Goal: Information Seeking & Learning: Learn about a topic

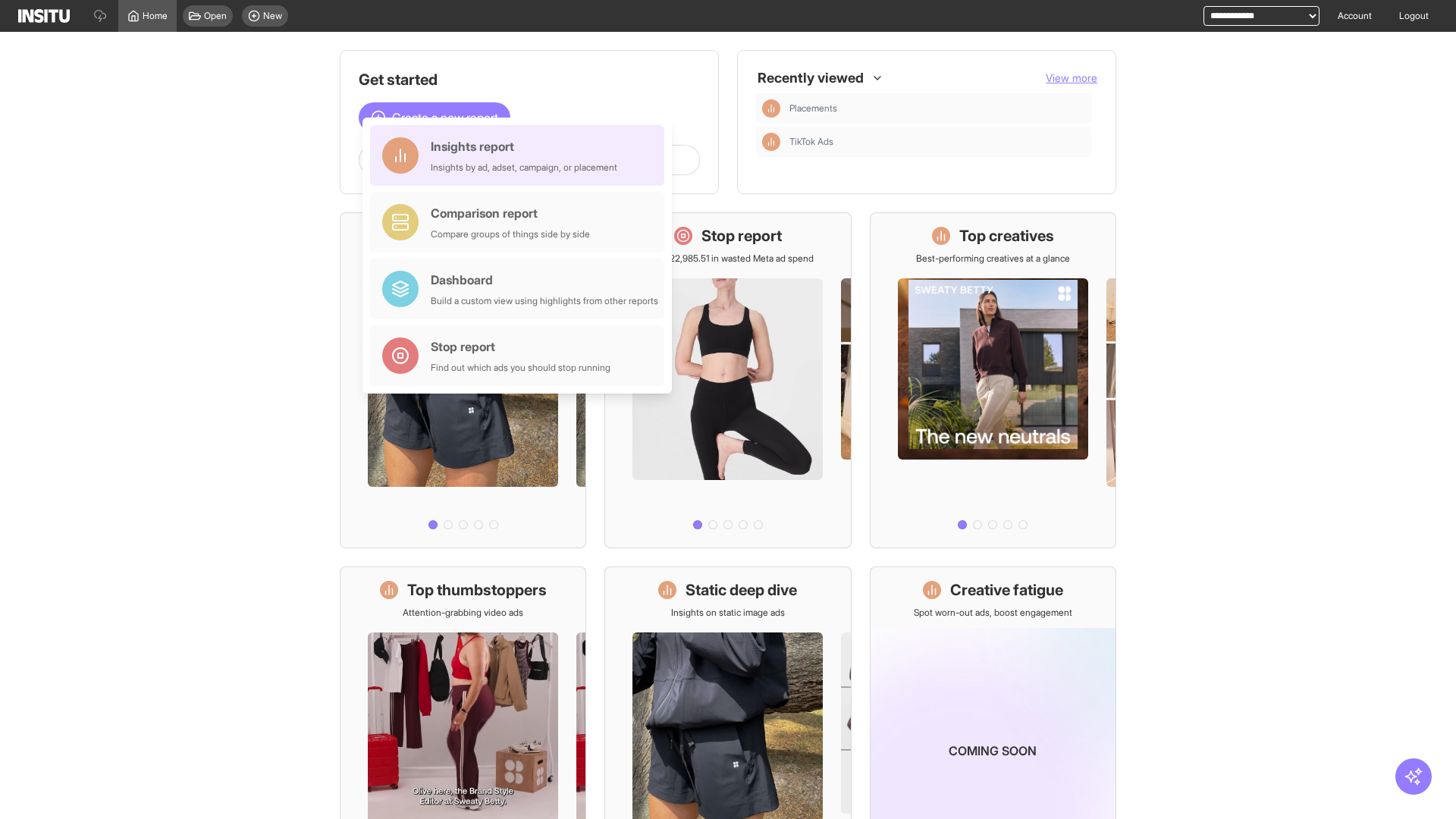
click at [521, 155] on div "Insights report Insights by ad, adset, campaign, or placement" at bounding box center [523, 155] width 186 height 37
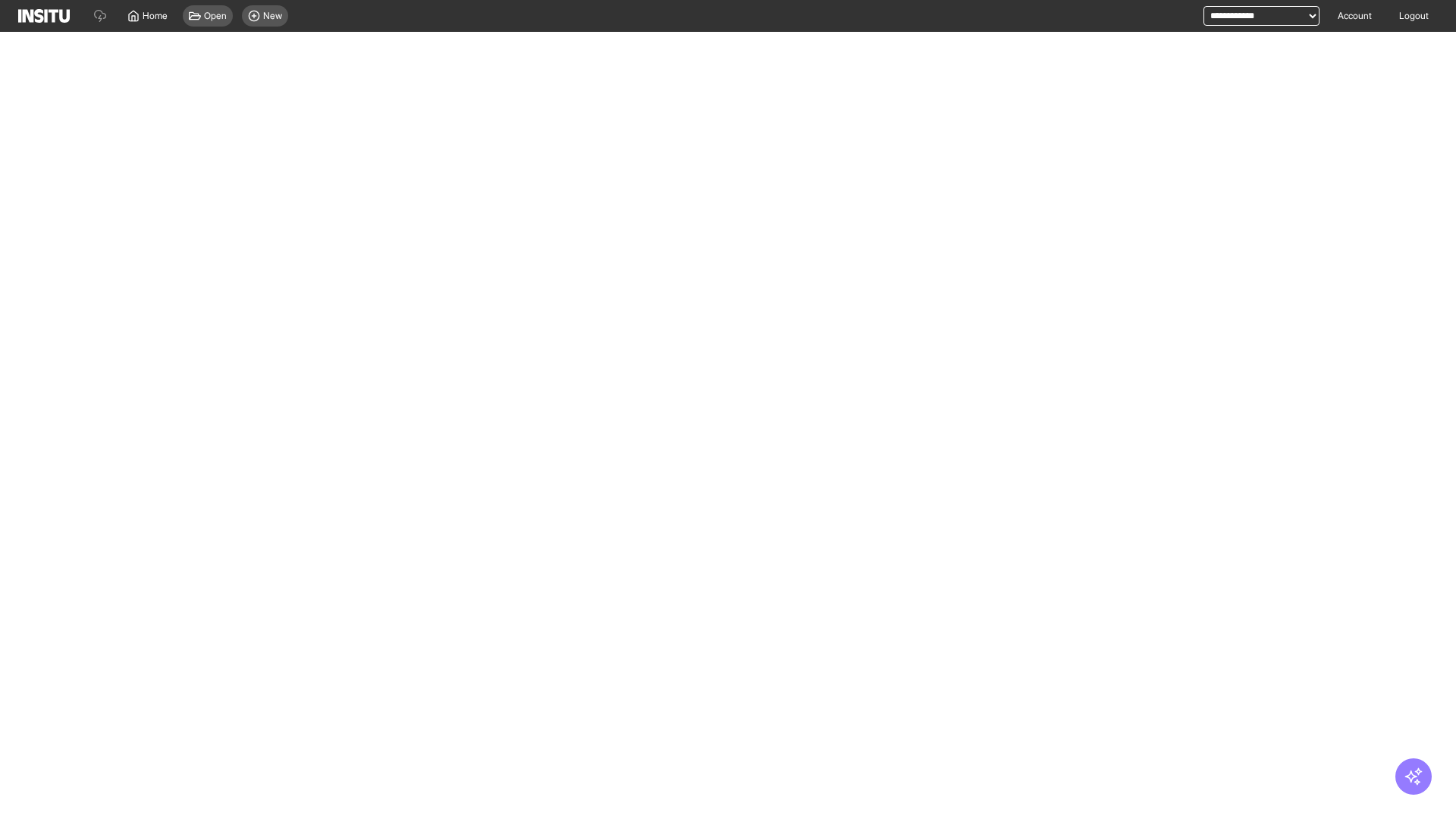
select select "**"
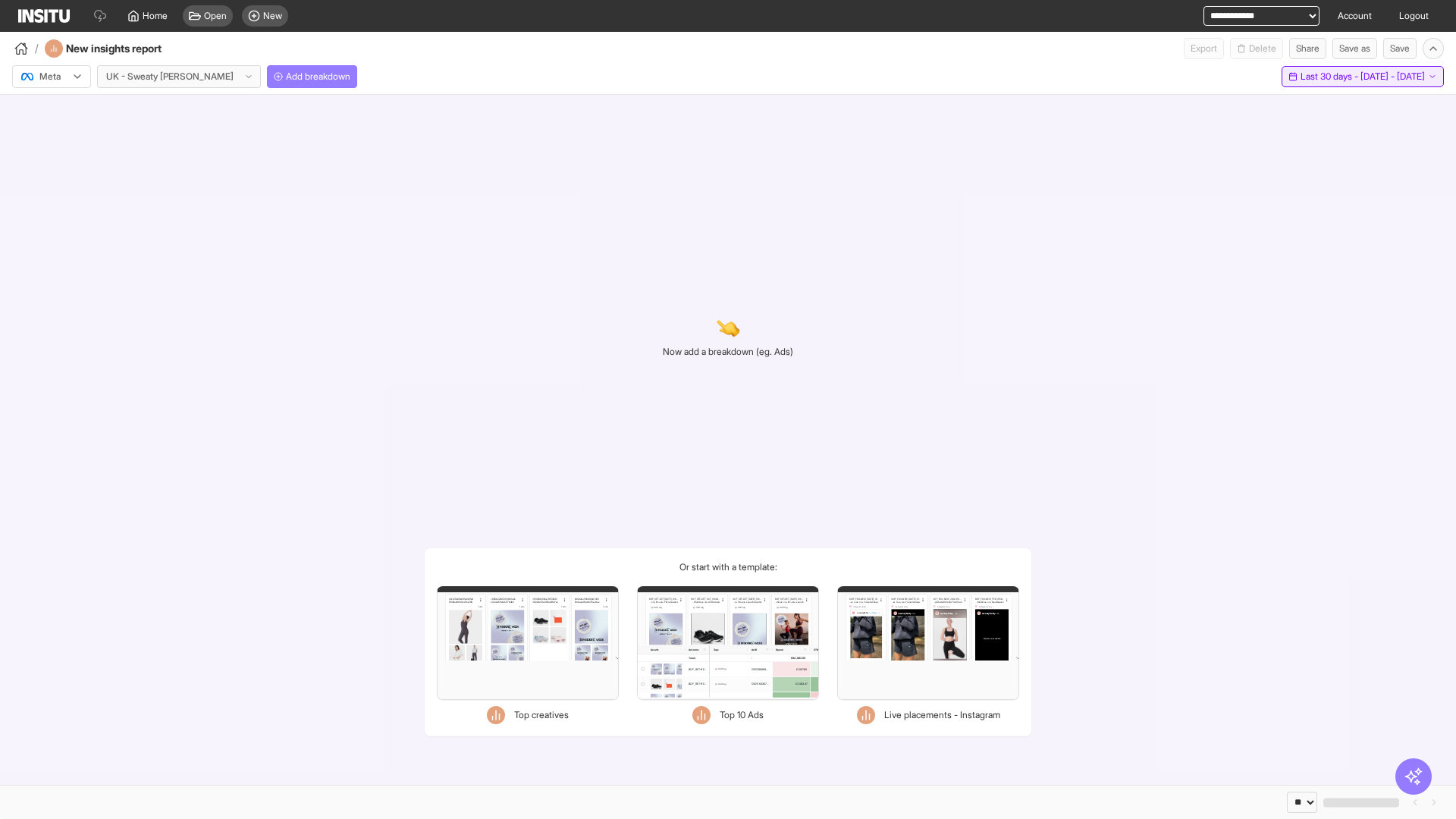
click at [1330, 77] on span "Last 30 days - [DATE] - [DATE]" at bounding box center [1362, 76] width 125 height 12
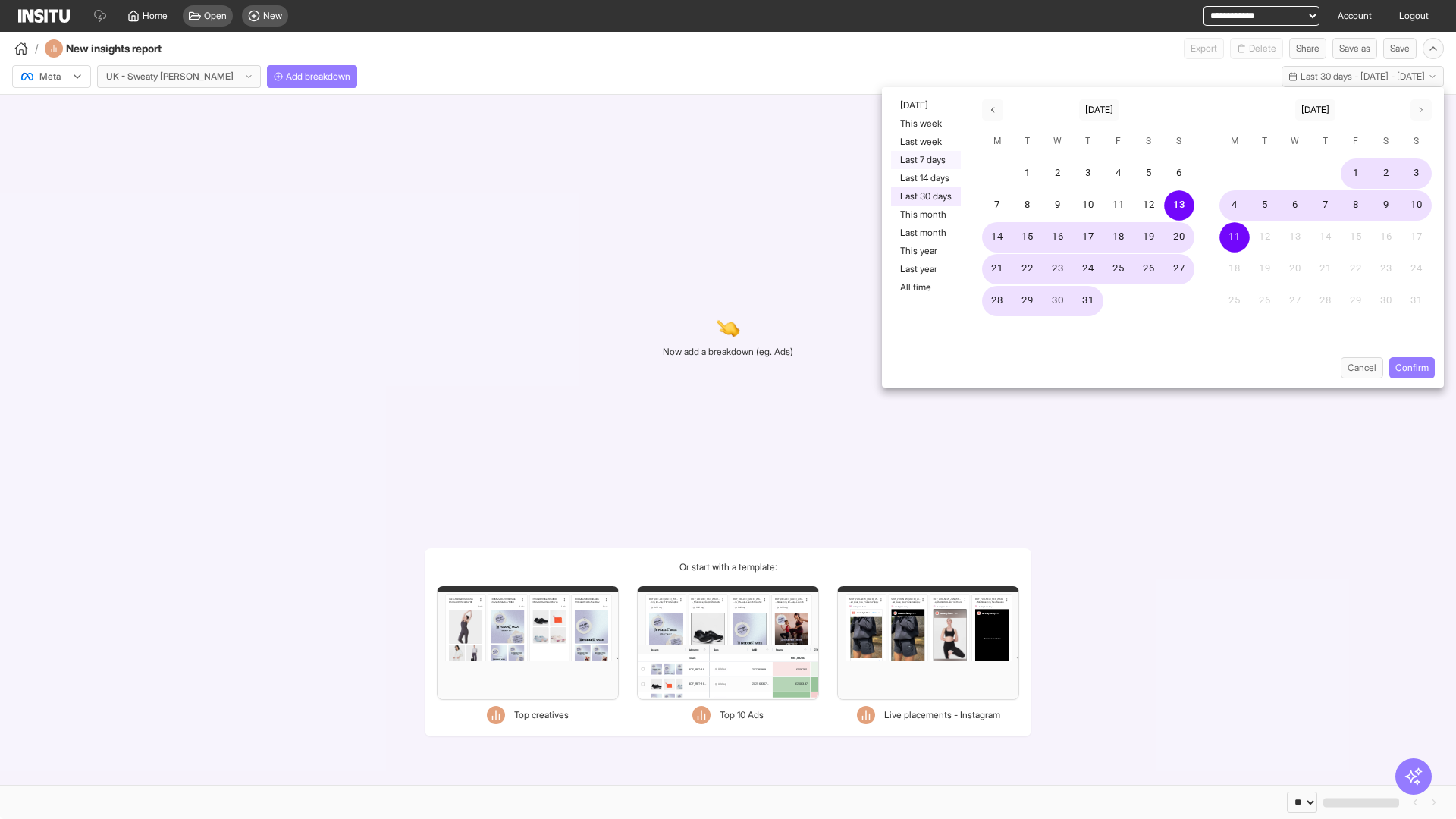
click at [924, 160] on button "Last 7 days" at bounding box center [926, 159] width 70 height 18
